Goal: Find specific page/section: Find specific page/section

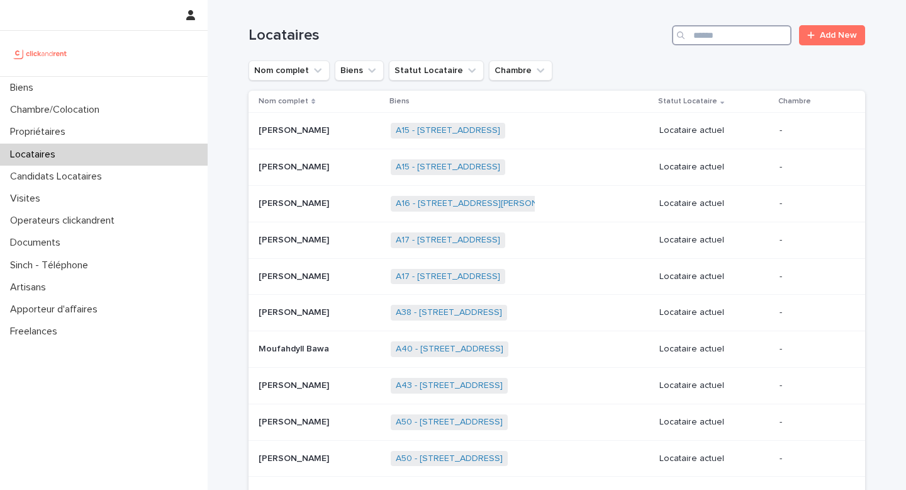
click at [741, 40] on input "Search" at bounding box center [732, 35] width 120 height 20
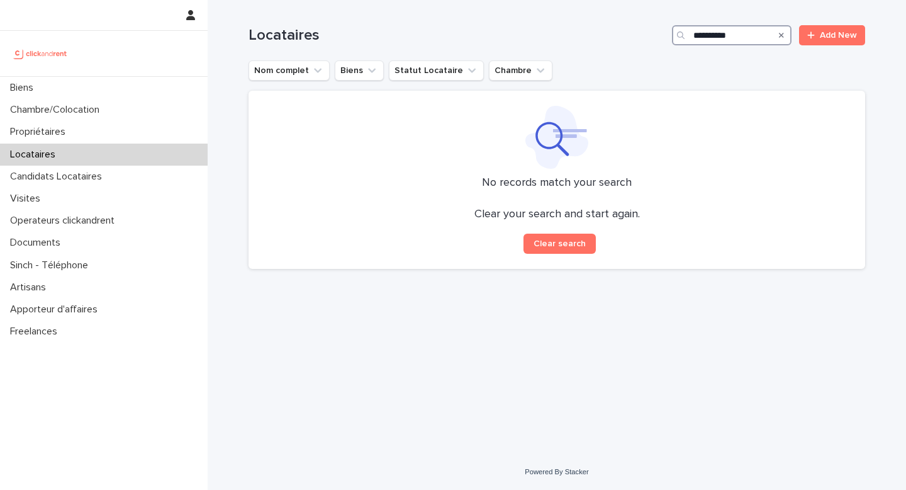
type input "**********"
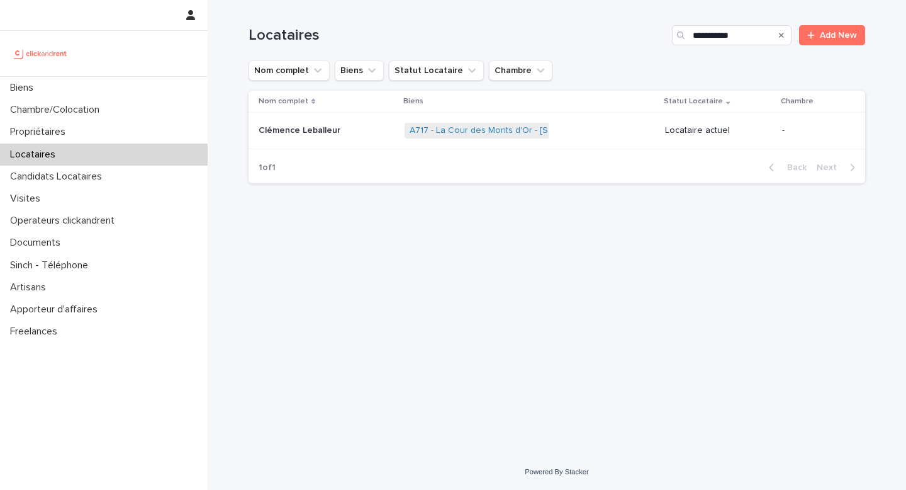
click at [300, 130] on p "Clémence Leballeur" at bounding box center [301, 129] width 84 height 13
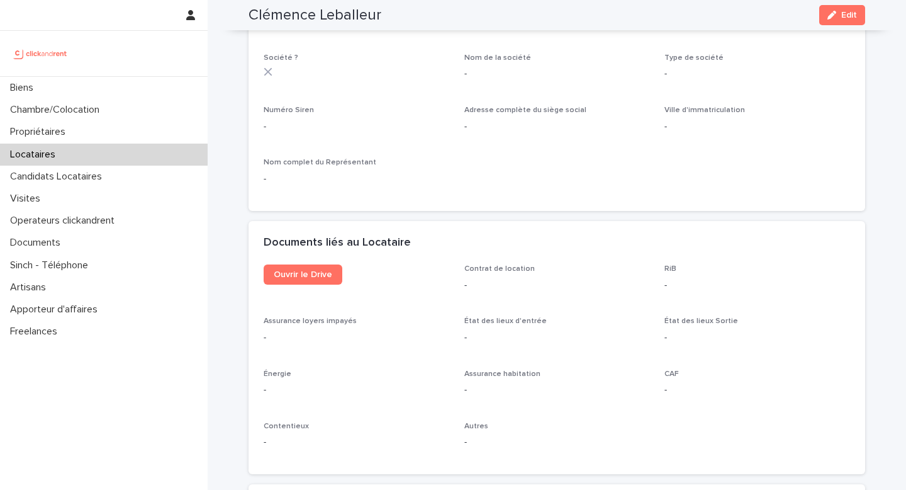
scroll to position [1186, 0]
click at [298, 268] on span "Ouvrir le Drive" at bounding box center [303, 272] width 59 height 9
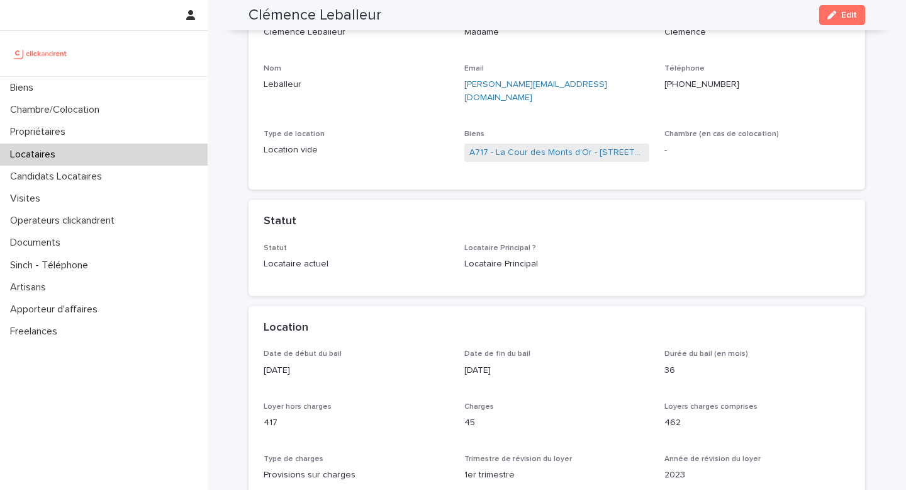
scroll to position [0, 0]
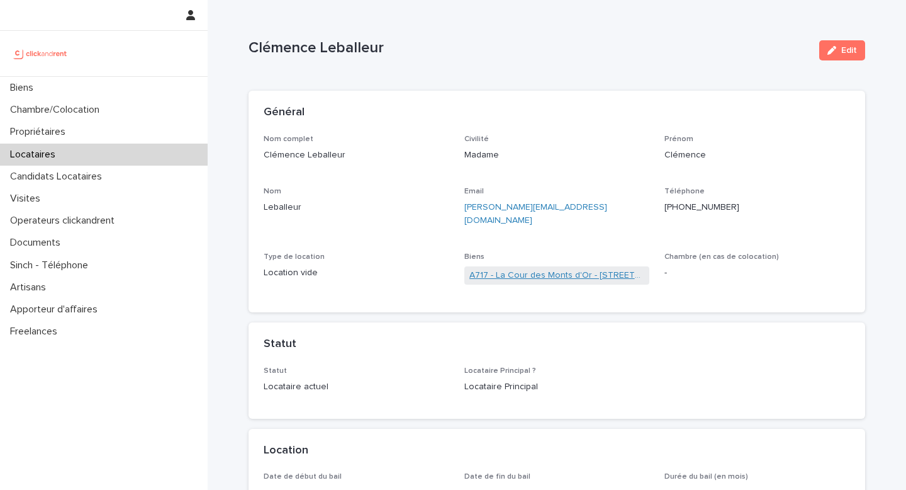
click at [570, 269] on link "A717 - La Cour des Monts d'Or - [STREET_ADDRESS]" at bounding box center [558, 275] width 176 height 13
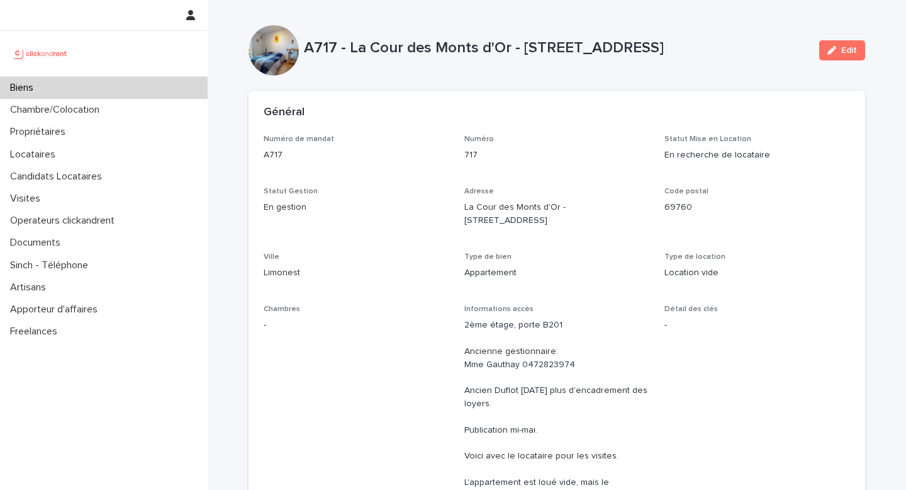
drag, startPoint x: 748, startPoint y: 48, endPoint x: 685, endPoint y: 48, distance: 62.9
click at [685, 48] on p "A717 - La Cour des Monts d'Or - [STREET_ADDRESS]" at bounding box center [556, 48] width 505 height 18
copy p "Limonest"
click at [718, 73] on div "A717 - La Cour des Monts d'Or - [STREET_ADDRESS] Edit" at bounding box center [557, 50] width 617 height 50
drag, startPoint x: 690, startPoint y: 46, endPoint x: 804, endPoint y: 50, distance: 114.0
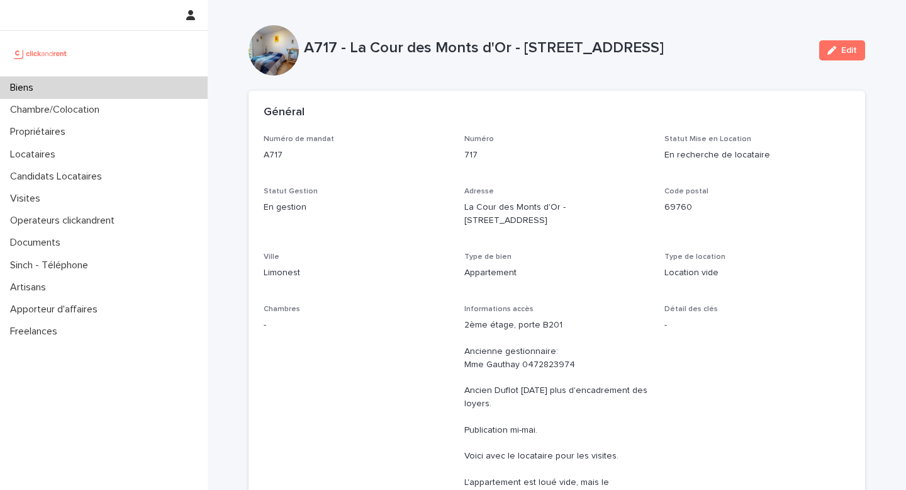
click at [804, 50] on p "A717 - La Cour des Monts d'Or - [STREET_ADDRESS]" at bounding box center [556, 48] width 505 height 18
click at [798, 50] on p "A717 - La Cour des Monts d'Or - [STREET_ADDRESS]" at bounding box center [556, 48] width 505 height 18
drag, startPoint x: 796, startPoint y: 45, endPoint x: 689, endPoint y: 50, distance: 107.1
click at [689, 50] on p "A717 - La Cour des Monts d'Or - [STREET_ADDRESS]" at bounding box center [556, 48] width 505 height 18
copy p "Limonest 69760"
